Goal: Navigation & Orientation: Understand site structure

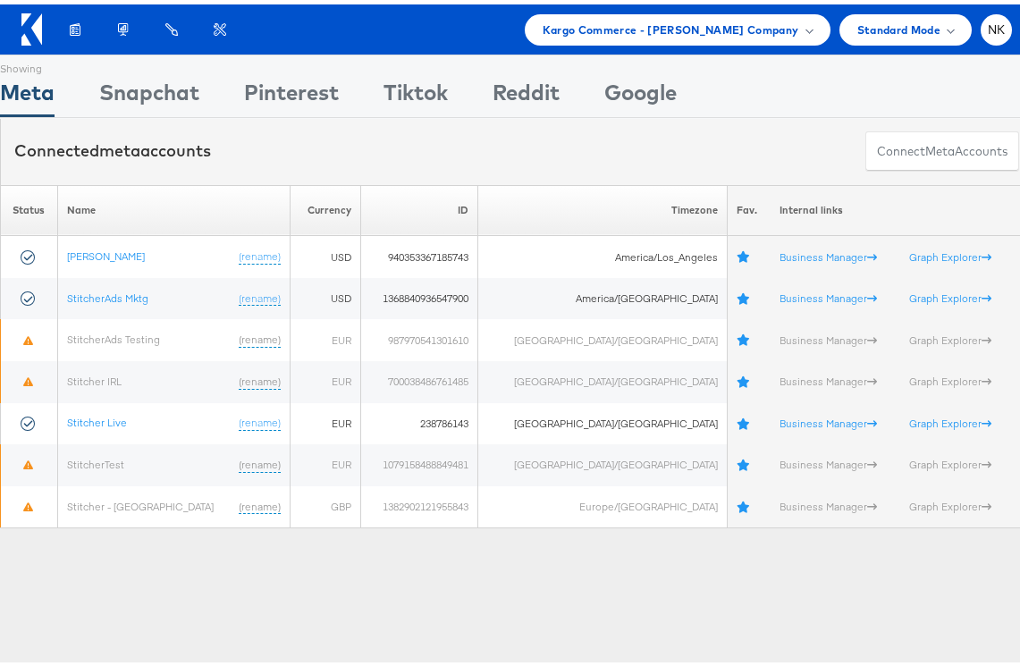
click at [25, 26] on icon at bounding box center [31, 25] width 21 height 32
click at [561, 30] on span "Kargo Commerce - [PERSON_NAME] Company" at bounding box center [671, 25] width 257 height 19
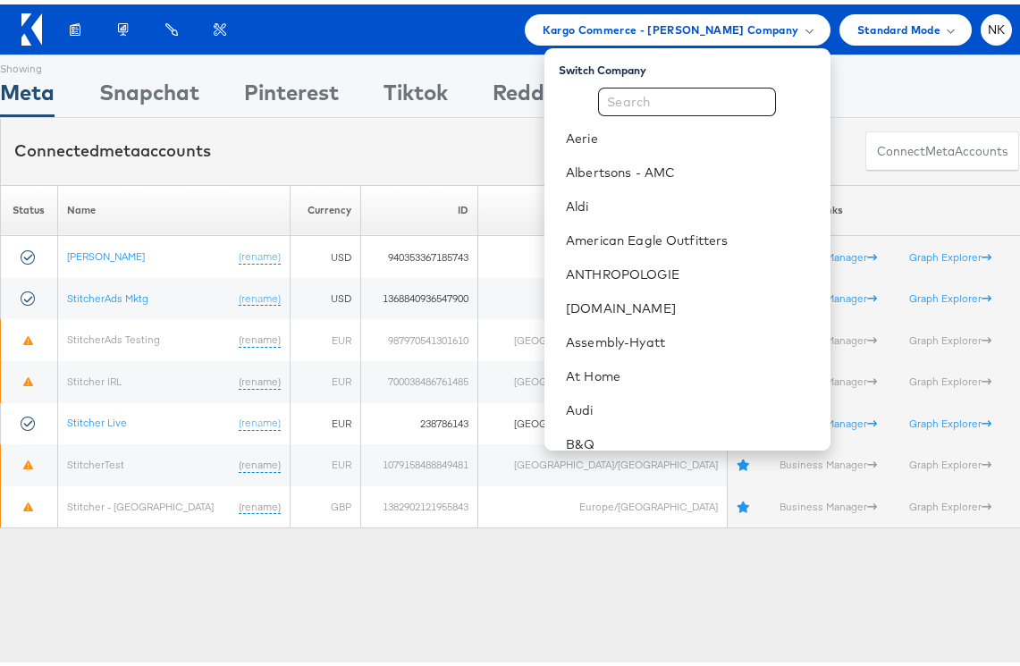
click at [481, 32] on div "Products Product Catalogs Enhance Your Product Catalog, Map Them to Publishers,…" at bounding box center [531, 25] width 961 height 31
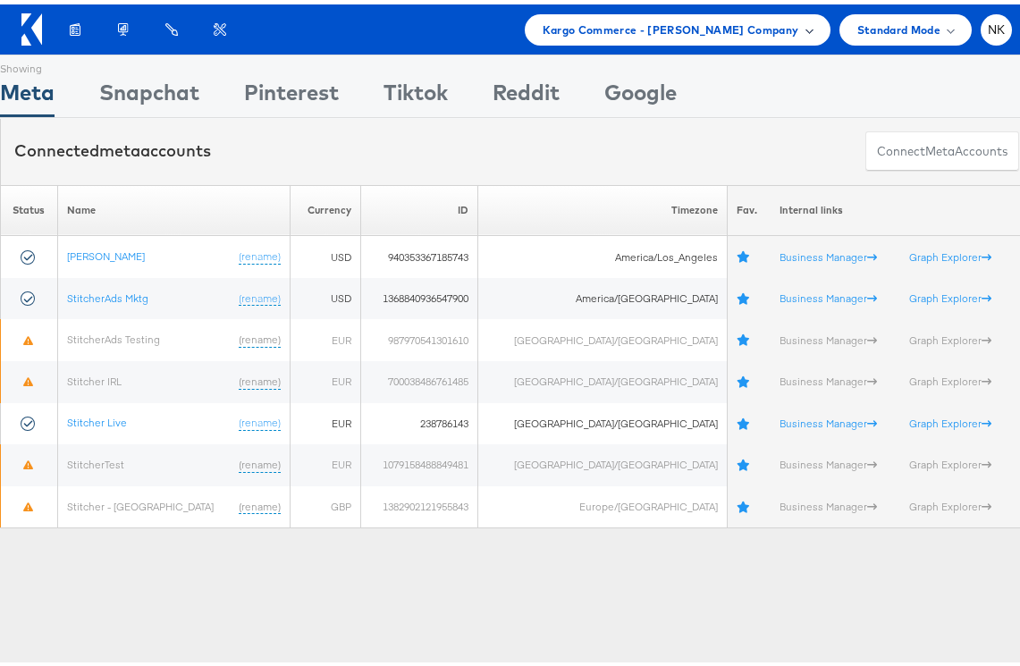
click at [634, 28] on span "Kargo Commerce - [PERSON_NAME] Company" at bounding box center [671, 25] width 257 height 19
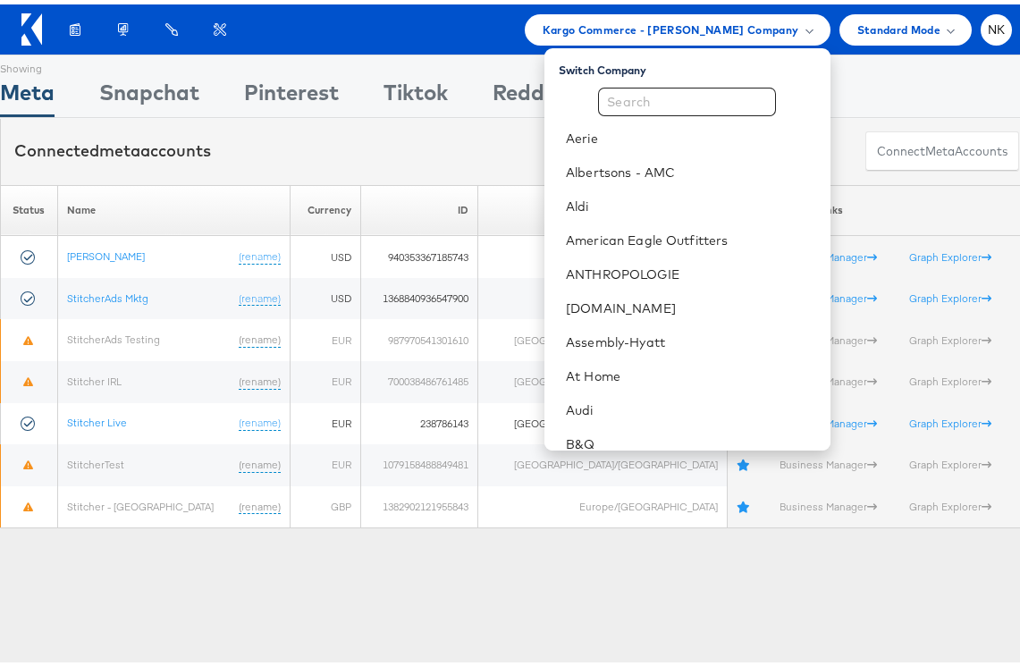
click at [470, 34] on div "Products Product Catalogs Enhance Your Product Catalog, Map Them to Publishers,…" at bounding box center [531, 25] width 961 height 31
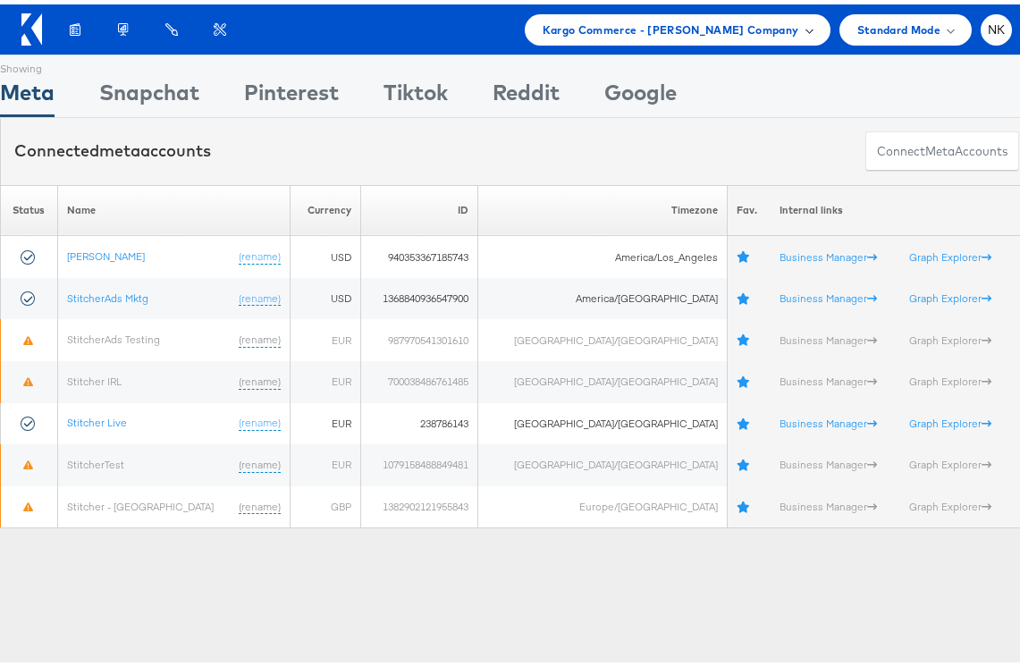
click at [629, 30] on span "Kargo Commerce - [PERSON_NAME] Company" at bounding box center [671, 25] width 257 height 19
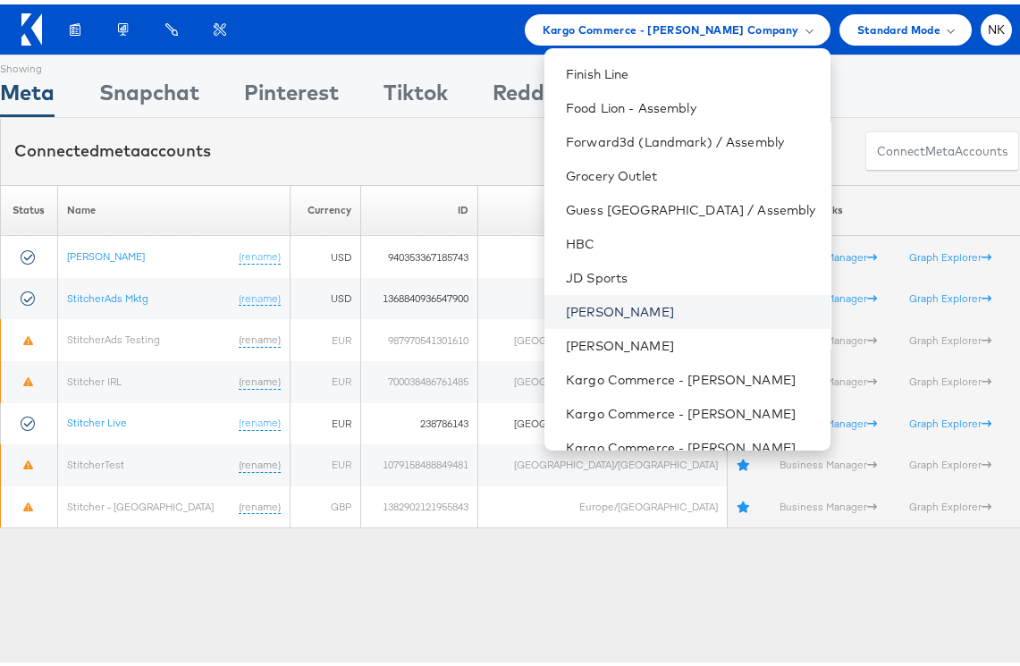
scroll to position [537, 0]
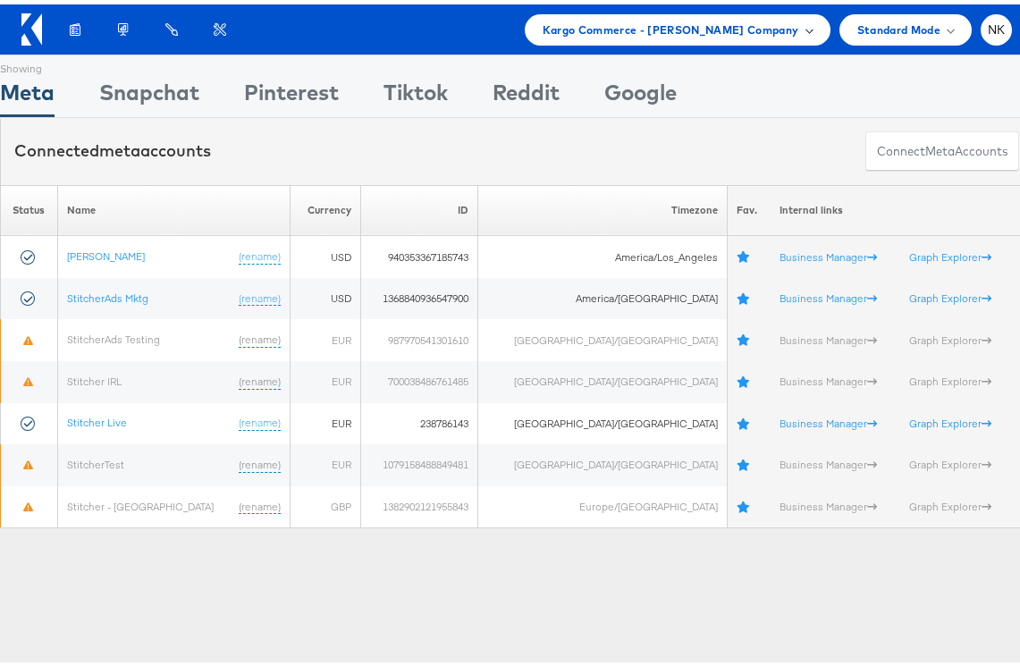
click at [614, 33] on span "Kargo Commerce - [PERSON_NAME] Company" at bounding box center [671, 25] width 257 height 19
